Goal: Task Accomplishment & Management: Manage account settings

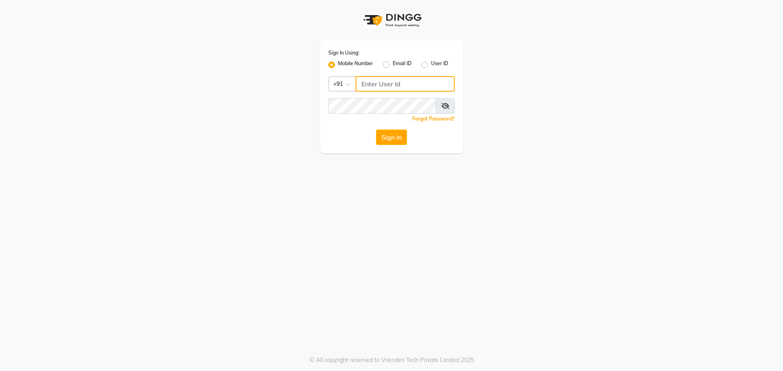
click at [374, 82] on input "Username" at bounding box center [404, 83] width 99 height 15
type input "8454897287"
click at [391, 132] on button "Sign In" at bounding box center [391, 137] width 31 height 15
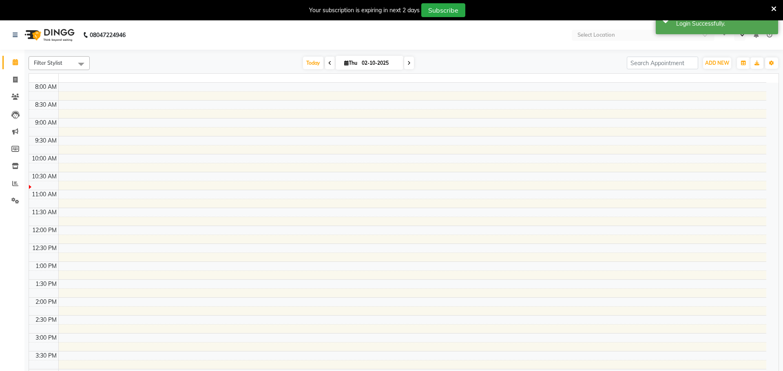
select select "en"
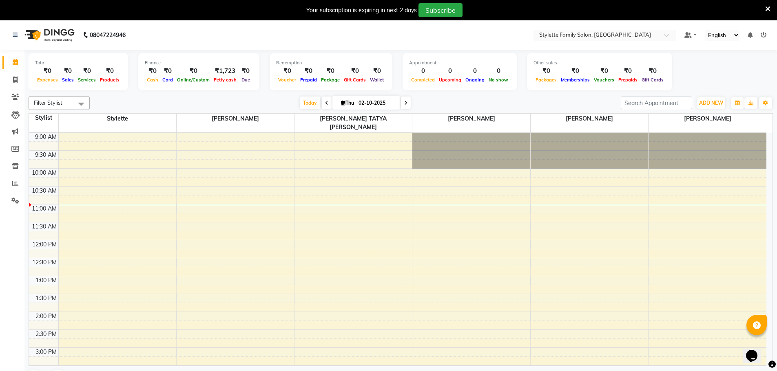
click at [768, 8] on icon at bounding box center [767, 8] width 5 height 7
